Goal: Task Accomplishment & Management: Manage account settings

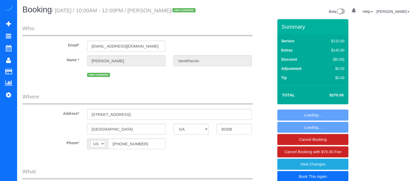
select select "GA"
select select "2"
select select "spot1"
select select "number:3"
select select "number:6"
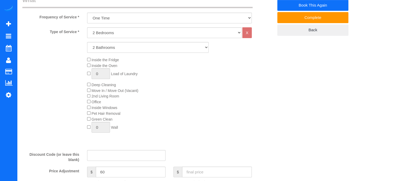
scroll to position [204, 0]
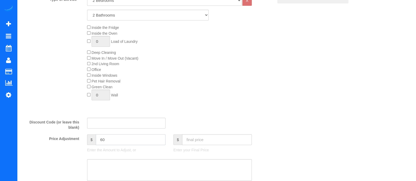
click at [129, 145] on input "60" at bounding box center [131, 139] width 70 height 11
type input "6"
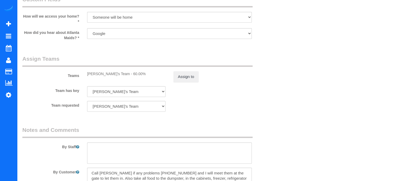
scroll to position [508, 0]
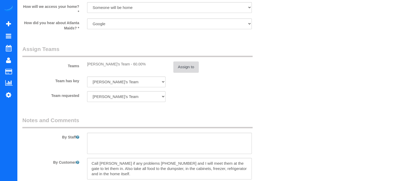
type input "160"
click at [182, 73] on button "Assign to" at bounding box center [185, 67] width 25 height 11
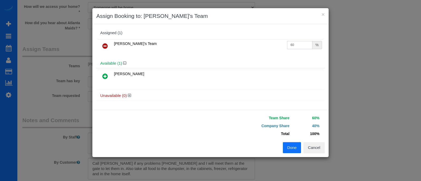
click at [297, 45] on input "60" at bounding box center [299, 45] width 25 height 8
type input "6"
type input "2"
type input "85"
click at [291, 146] on button "Done" at bounding box center [292, 147] width 18 height 11
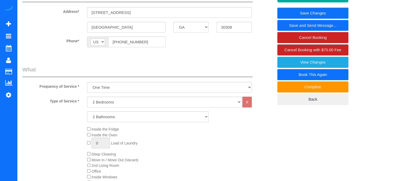
scroll to position [0, 0]
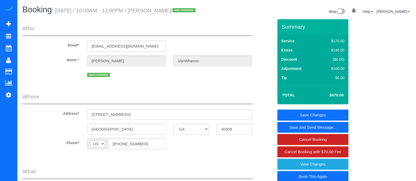
click at [322, 121] on link "Save Changes" at bounding box center [312, 115] width 71 height 11
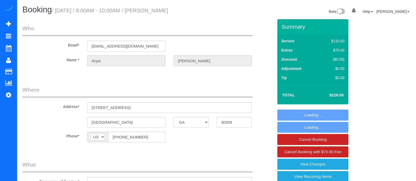
select select "GA"
select select "2"
select select "string:fspay-11f01c16-2490-4aa9-91fd-ee68569ec3f1"
select select "spot1"
select select "number:3"
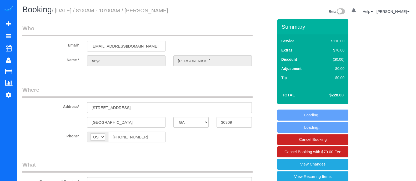
select select "number:6"
